Goal: Task Accomplishment & Management: Use online tool/utility

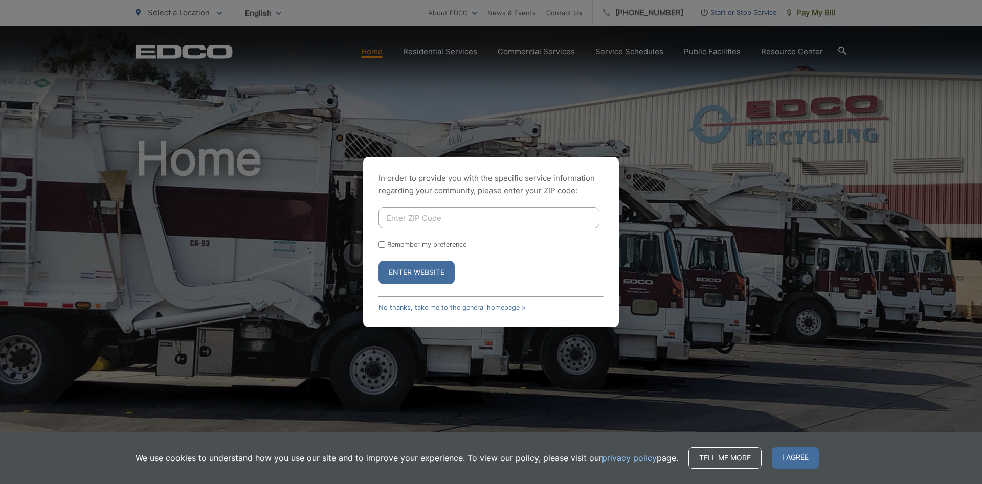
click at [479, 216] on input "Enter ZIP Code" at bounding box center [488, 217] width 221 height 21
type input "90501"
click at [415, 268] on button "Enter Website" at bounding box center [416, 273] width 76 height 24
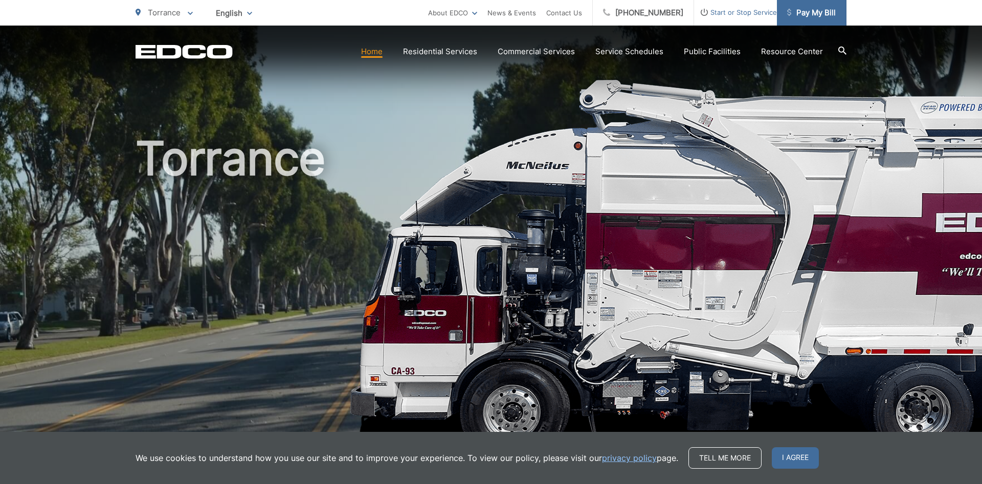
click at [810, 21] on link "Pay My Bill" at bounding box center [812, 13] width 70 height 26
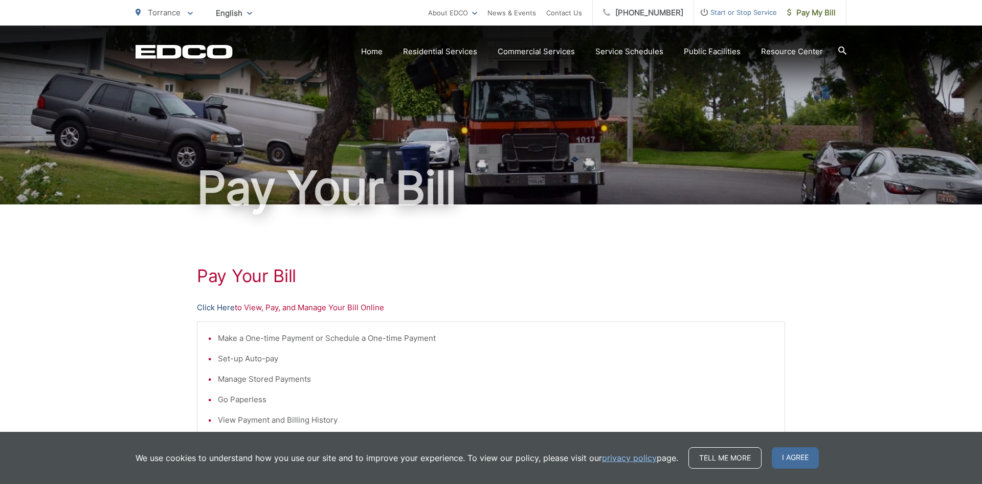
click at [227, 309] on link "Click Here" at bounding box center [216, 308] width 38 height 12
